Goal: Information Seeking & Learning: Learn about a topic

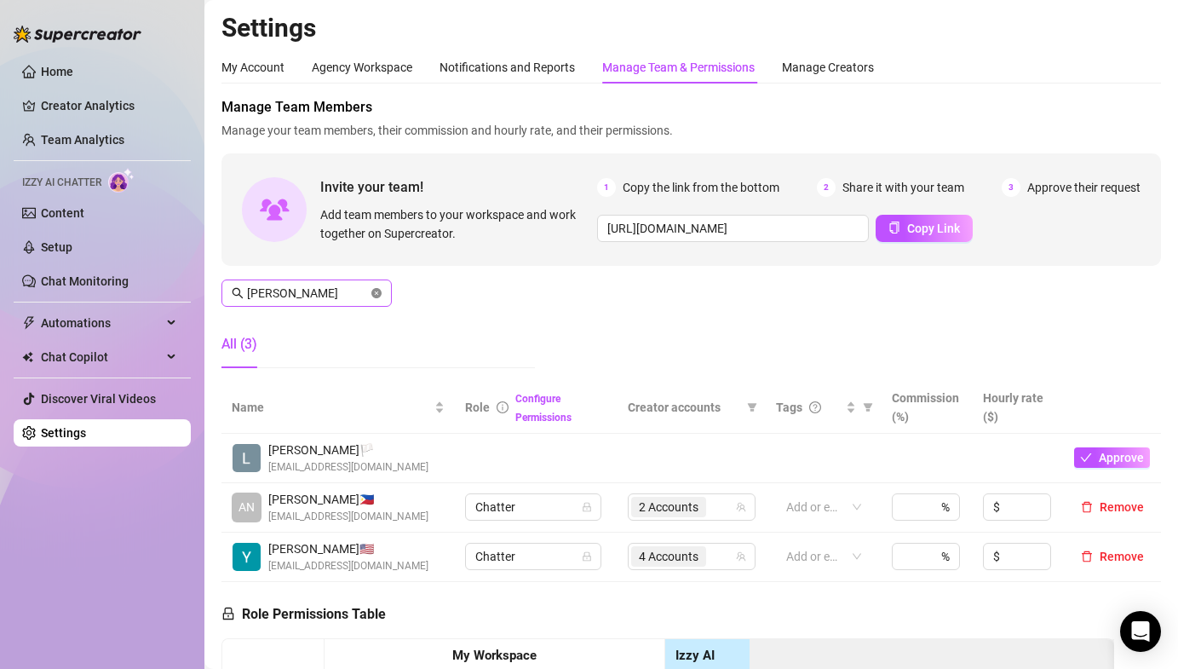
click at [379, 288] on icon "close-circle" at bounding box center [377, 293] width 10 height 10
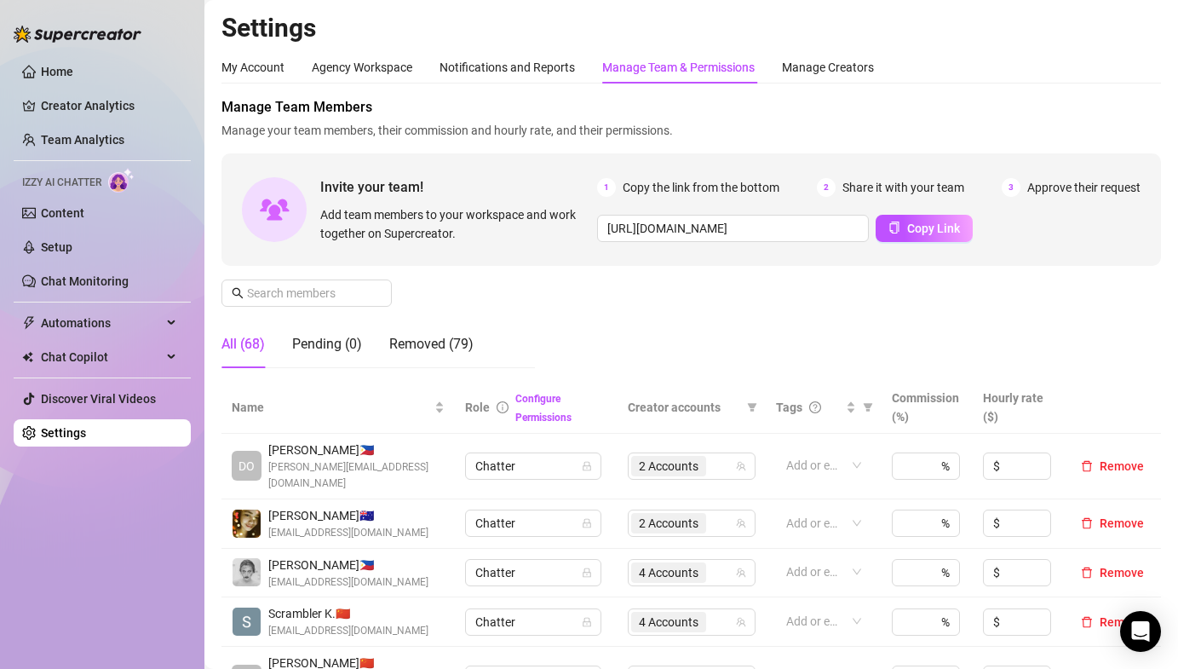
click at [637, 315] on div "Manage Team Members Manage your team members, their commission and hourly rate,…" at bounding box center [692, 239] width 940 height 285
click at [106, 142] on link "Team Analytics" at bounding box center [83, 140] width 84 height 14
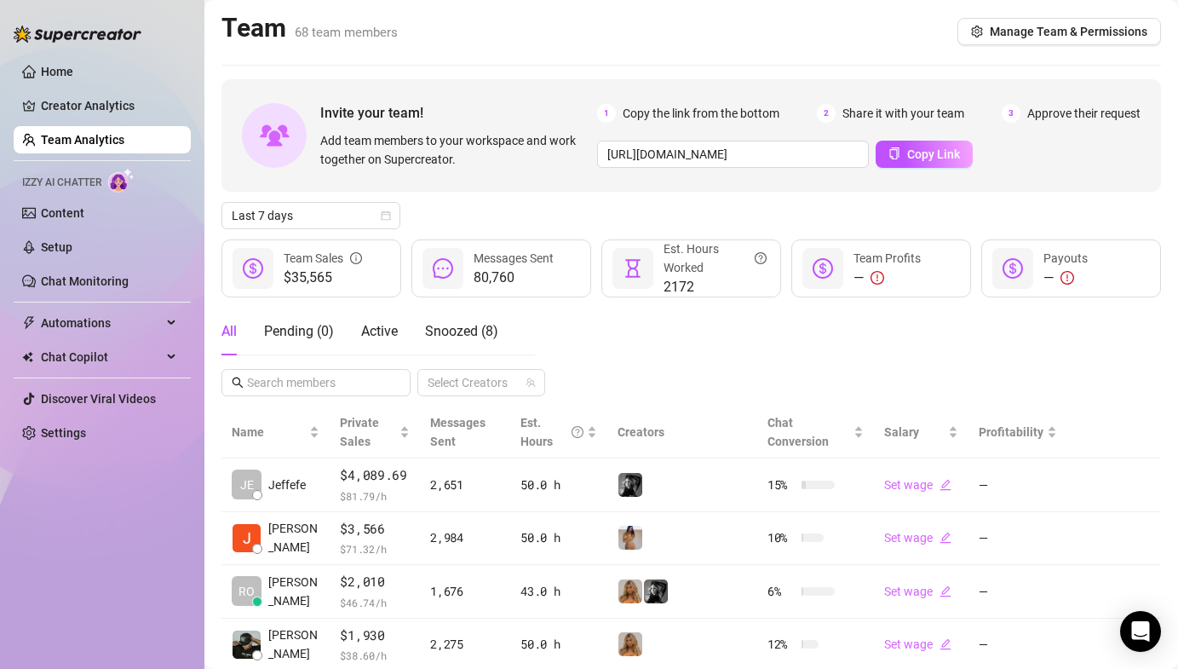
click at [1119, 209] on div "Last 7 days" at bounding box center [692, 215] width 940 height 27
click at [622, 209] on div "Last 7 days" at bounding box center [692, 215] width 940 height 27
click at [545, 223] on div "Last 7 days" at bounding box center [692, 215] width 940 height 27
click at [268, 222] on span "Last 7 days" at bounding box center [311, 216] width 158 height 26
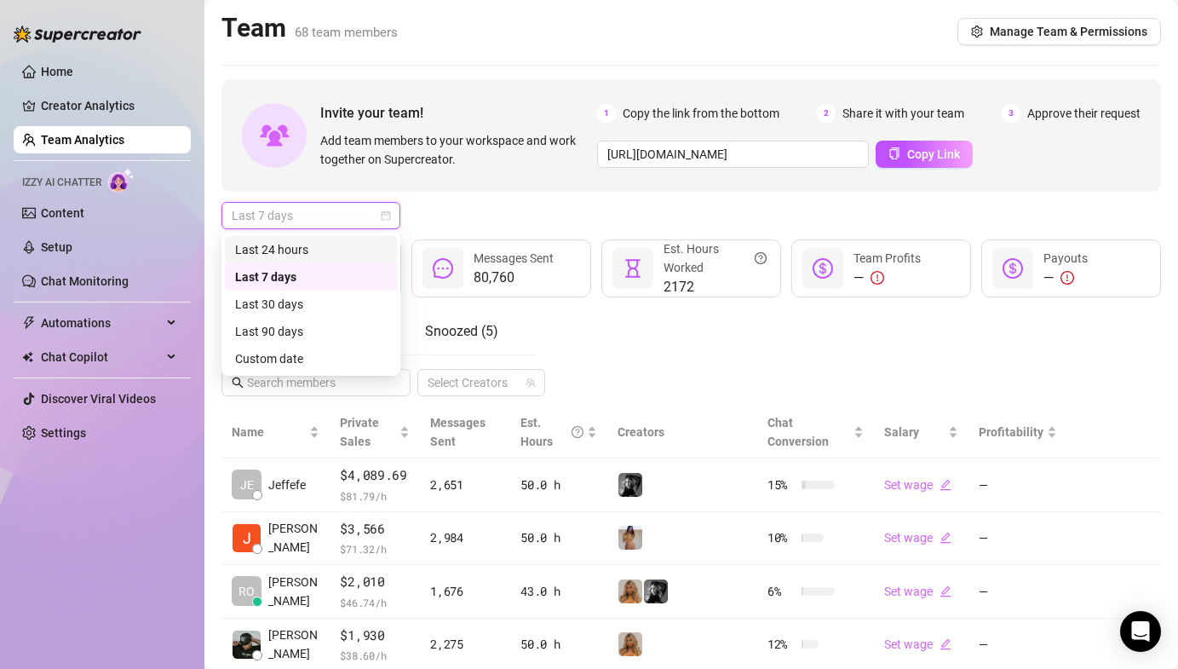
click at [284, 240] on div "Last 24 hours" at bounding box center [311, 249] width 152 height 19
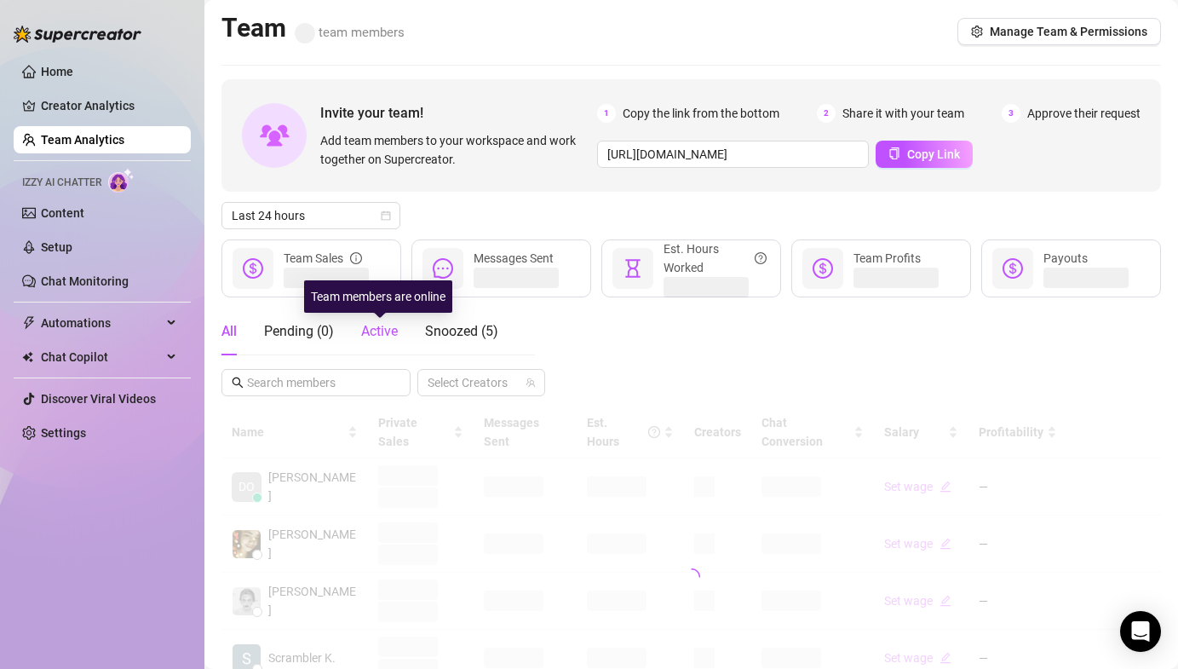
click at [397, 325] on span "Active" at bounding box center [379, 331] width 37 height 16
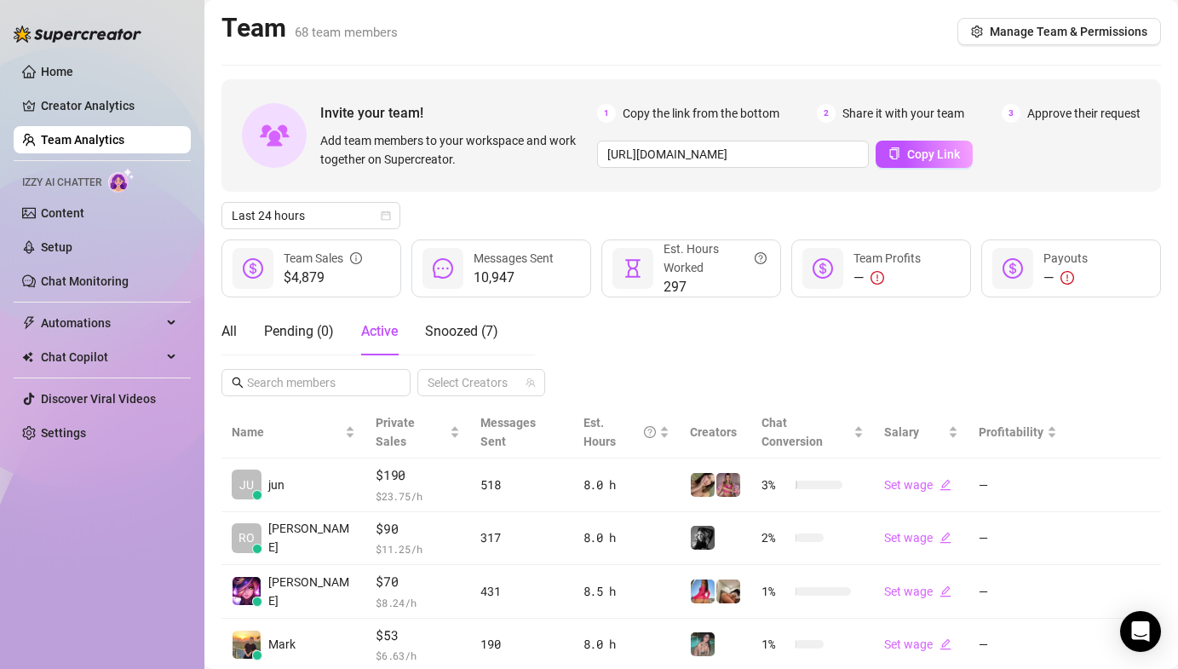
click at [598, 330] on div "All Pending ( 0 ) Active Snoozed ( 7 ) Select Creators" at bounding box center [692, 352] width 940 height 89
click at [709, 335] on div "All Pending ( 0 ) Active Snoozed ( 2 ) Select Creators" at bounding box center [692, 352] width 940 height 89
click at [547, 36] on div "Team 68 team members Manage Team & Permissions" at bounding box center [692, 31] width 940 height 39
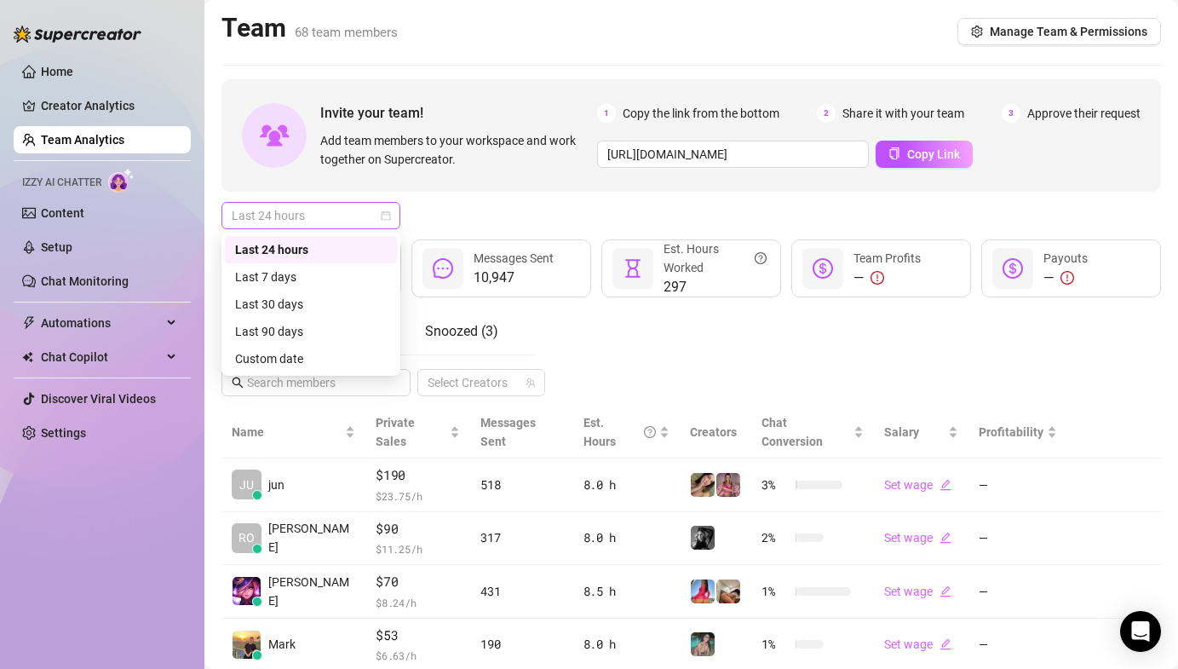
click at [318, 217] on span "Last 24 hours" at bounding box center [311, 216] width 158 height 26
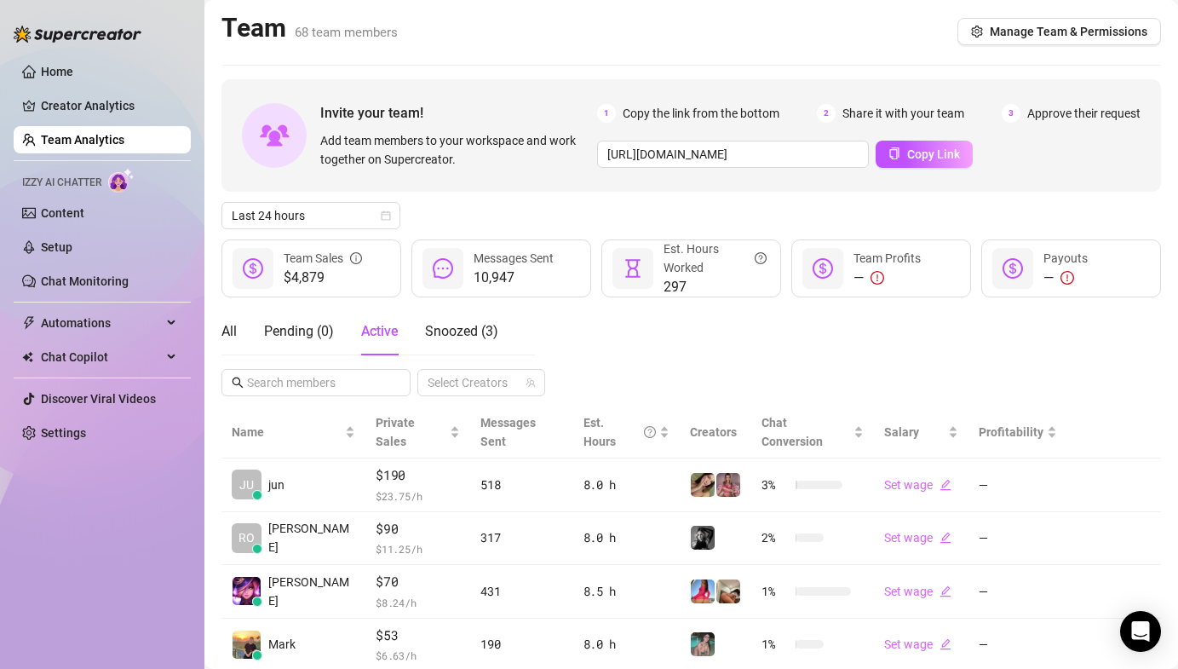
click at [616, 204] on div "Last 24 hours" at bounding box center [692, 215] width 940 height 27
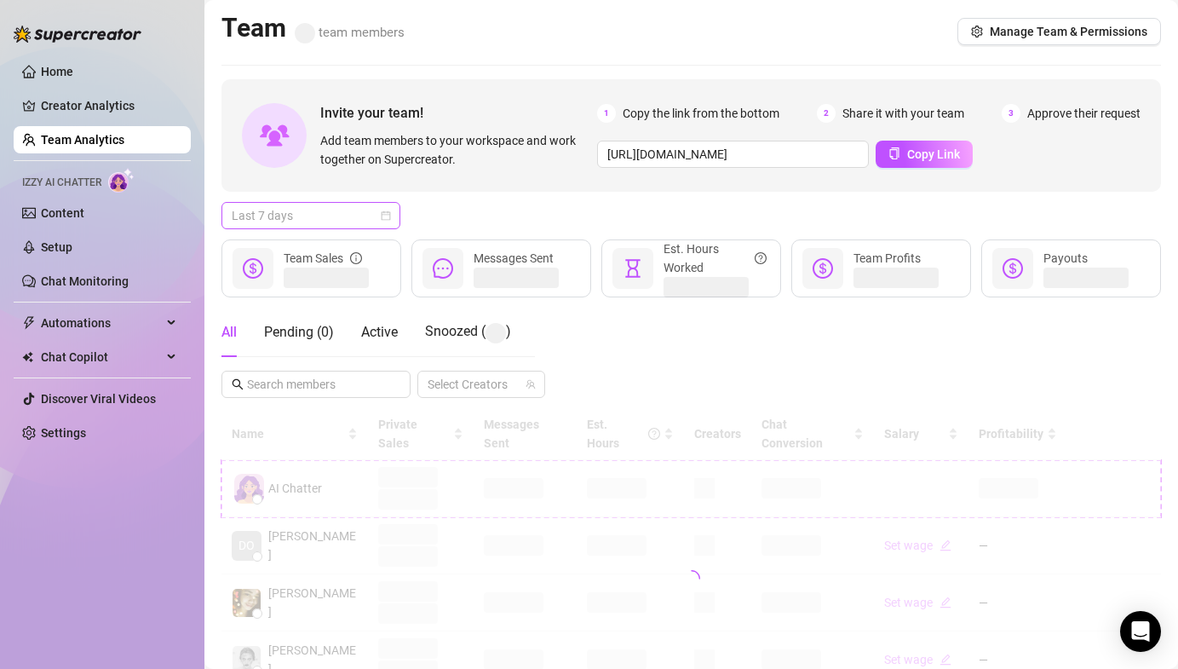
click at [302, 214] on span "Last 7 days" at bounding box center [311, 216] width 158 height 26
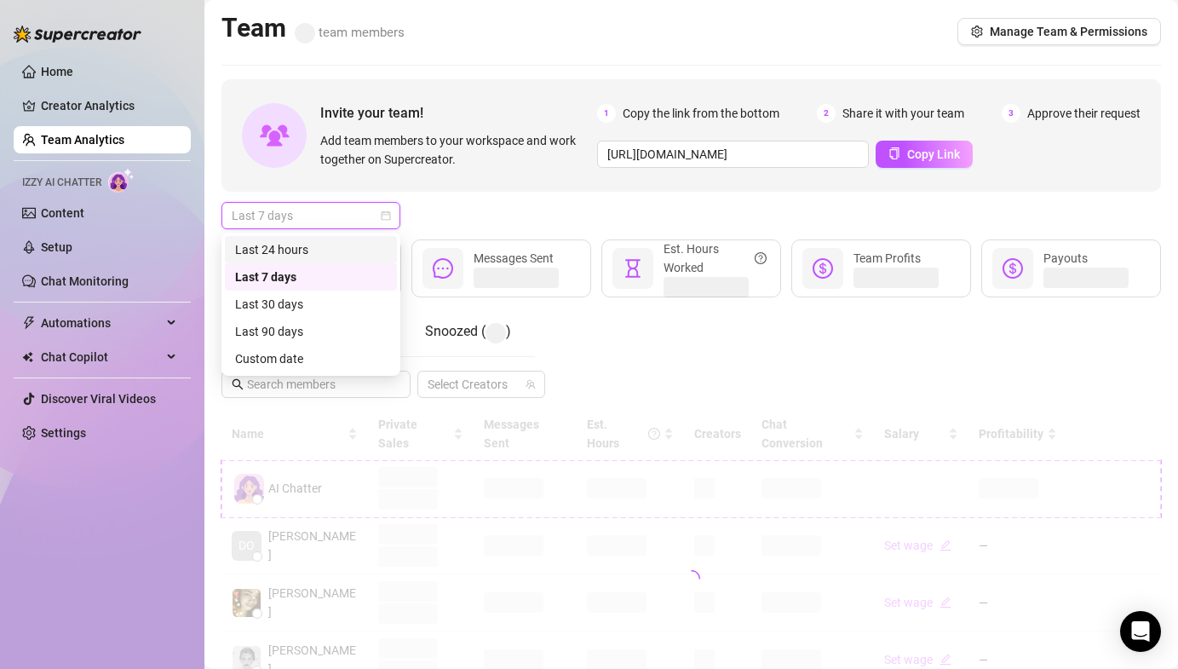
click at [313, 245] on div "Last 24 hours" at bounding box center [311, 249] width 152 height 19
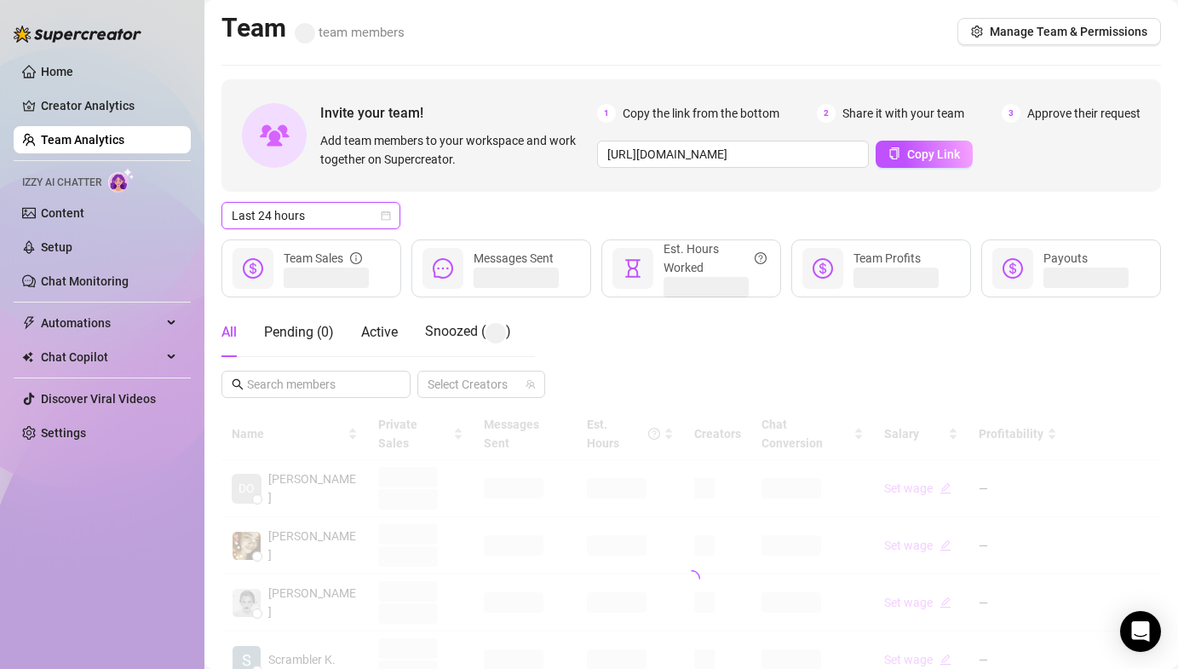
click at [453, 225] on div "Last 24 hours Last 24 hours" at bounding box center [692, 215] width 940 height 27
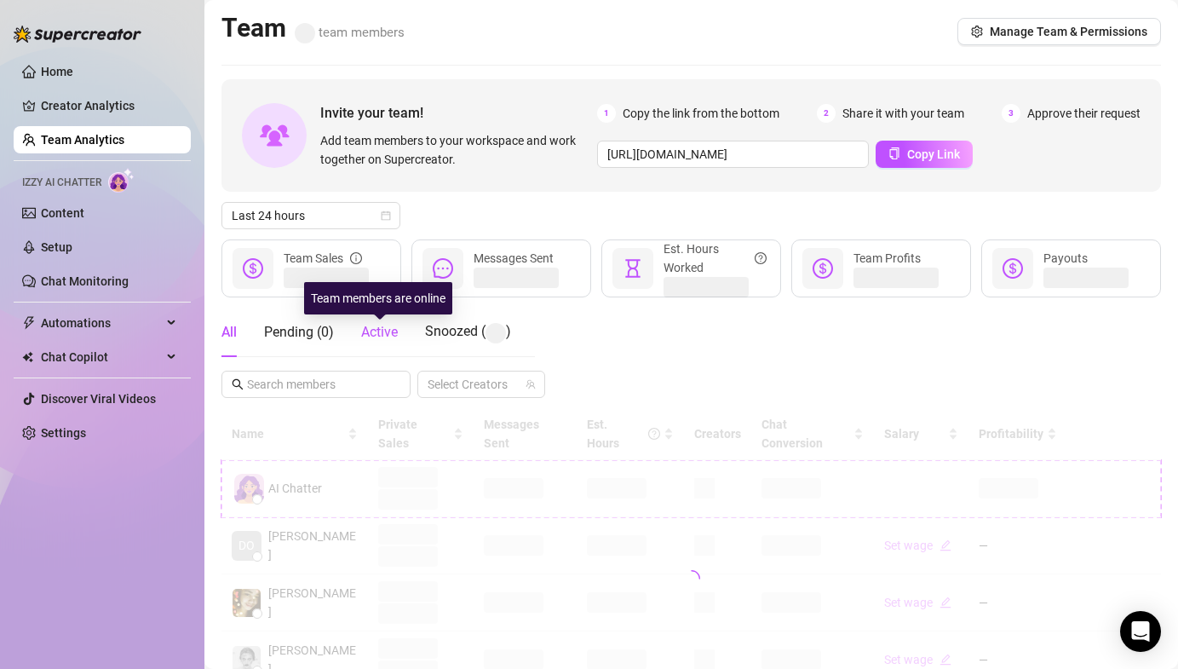
click at [362, 326] on span "Active" at bounding box center [379, 332] width 37 height 16
